Goal: Find specific page/section: Find specific page/section

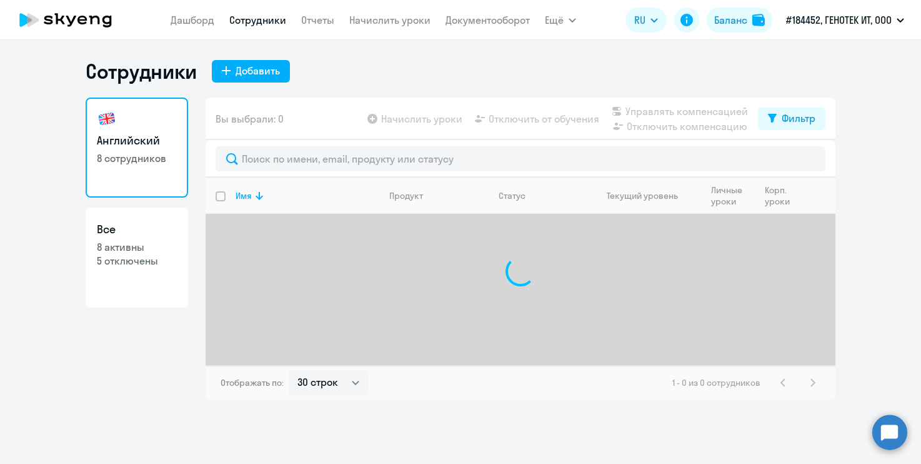
select select "30"
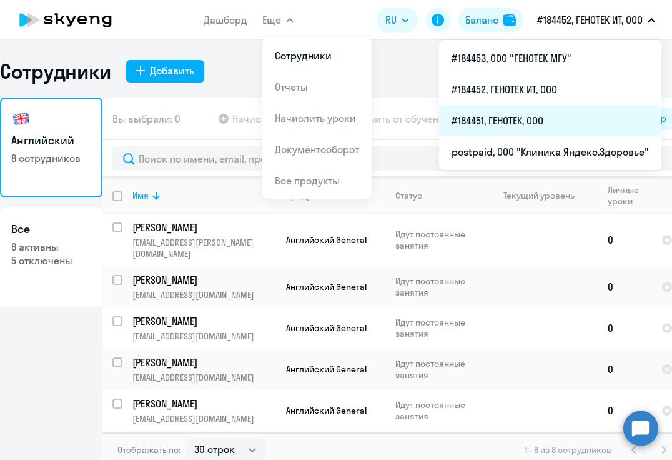
click at [537, 126] on li "#184451, ГЕНОТЕК, ООО" at bounding box center [550, 120] width 222 height 31
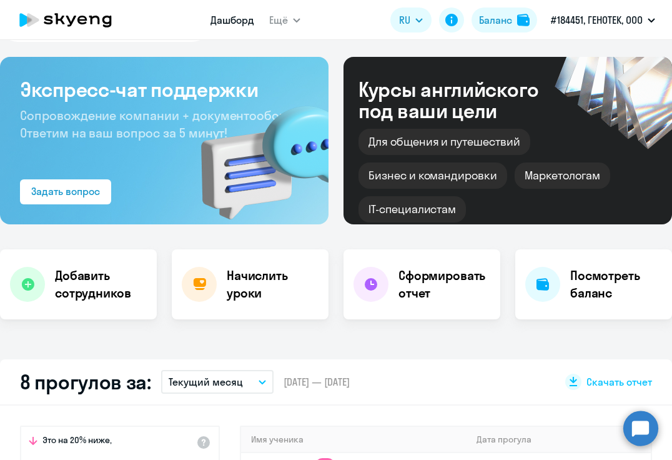
scroll to position [125, 0]
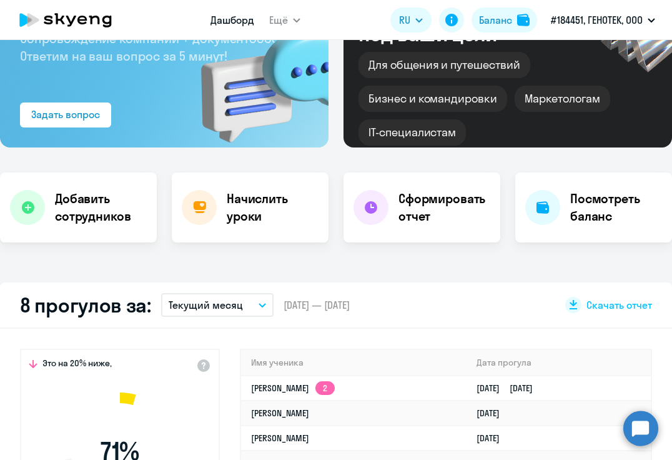
select select "30"
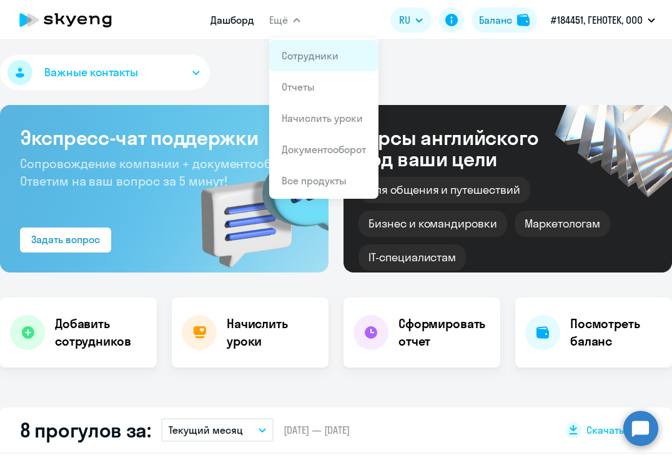
click at [311, 61] on link "Сотрудники" at bounding box center [310, 55] width 57 height 12
select select "30"
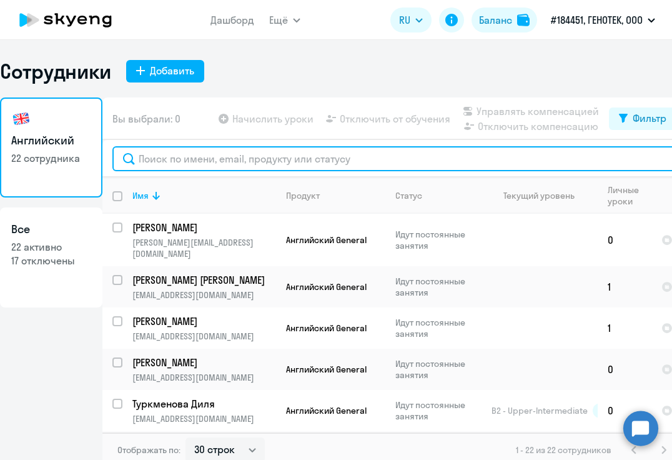
click at [422, 153] on input "text" at bounding box center [394, 158] width 564 height 25
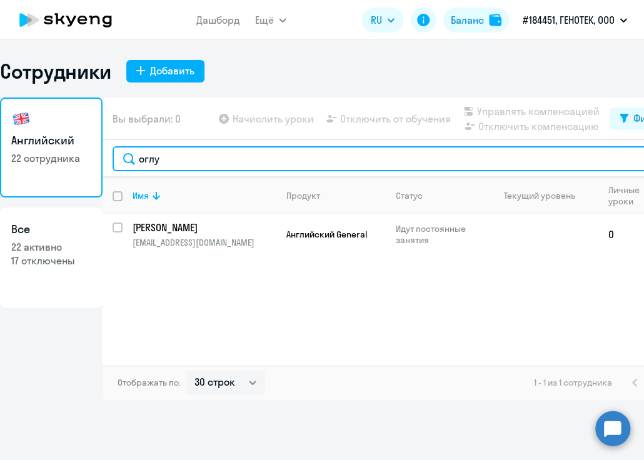
type input "оглу"
